Goal: Navigation & Orientation: Find specific page/section

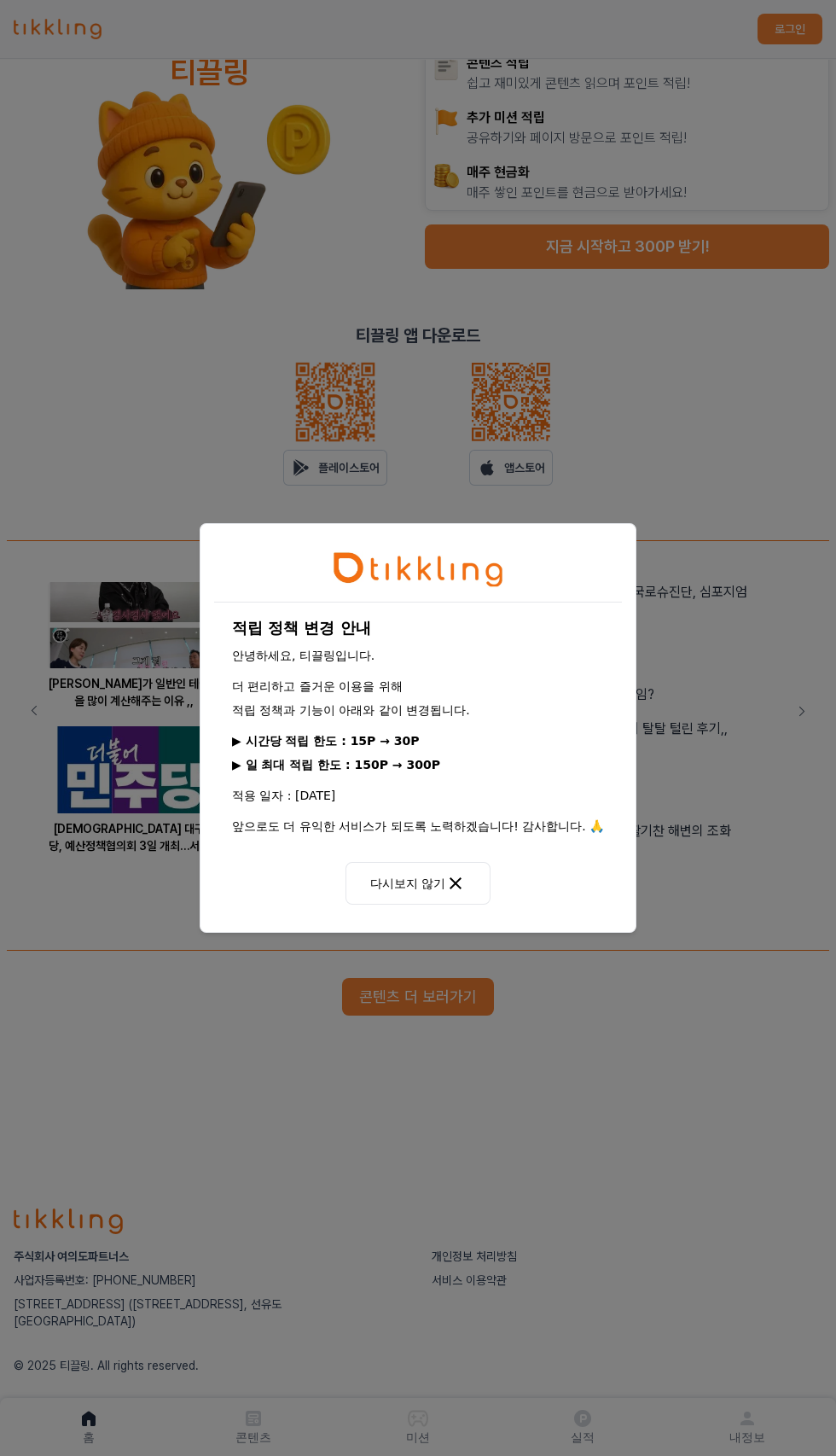
scroll to position [67, 0]
click at [198, 1455] on div "적립 정책 변경 안내 안녕하세요, 티끌링입니다. 더 편리하고 즐거운 이용을 위해 적립 정책과 기능이 아래와 같이 변경됩니다. ▶ 시간당 적립 …" at bounding box center [418, 728] width 836 height 1456
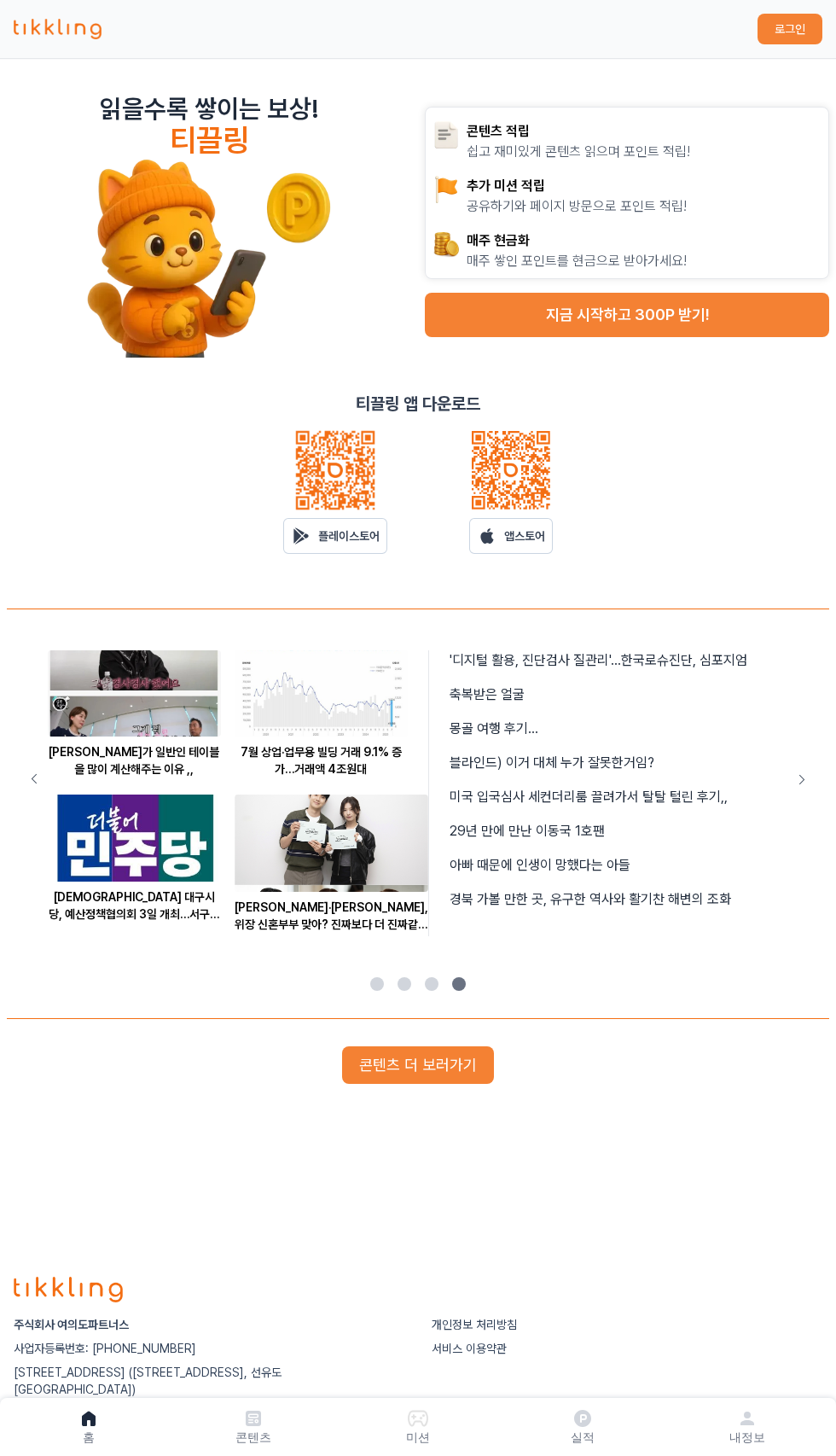
click at [613, 1033] on section "9월은 직업능력의 달…노동부, 유공자 34명에 훈·포장 수여 법제처, 2026년도 예산안 603억원 편성···31.9% 증가 여자들이 보는 길…" at bounding box center [418, 860] width 822 height 503
click at [629, 1063] on div "콘텐츠 더 보러가기" at bounding box center [418, 1064] width 822 height 37
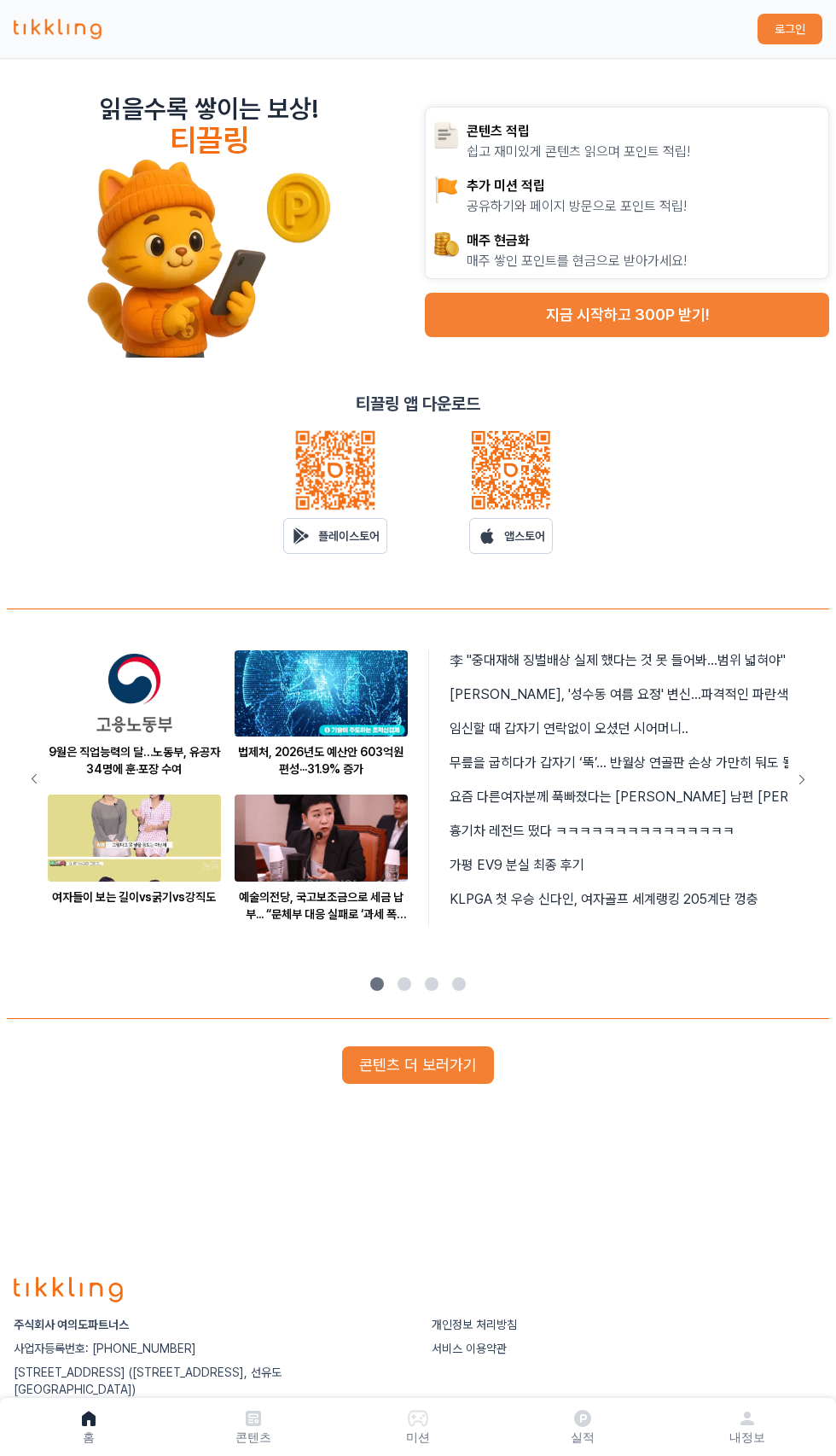
click at [200, 1434] on link "콘텐츠" at bounding box center [254, 1426] width 164 height 44
